Goal: Complete application form

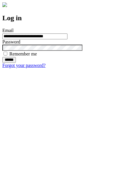
type input "**********"
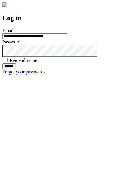
click at [16, 69] on input "******" at bounding box center [9, 67] width 14 height 6
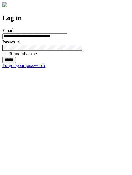
type input "**********"
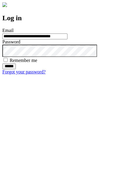
click at [16, 69] on input "******" at bounding box center [9, 67] width 14 height 6
